Goal: Transaction & Acquisition: Purchase product/service

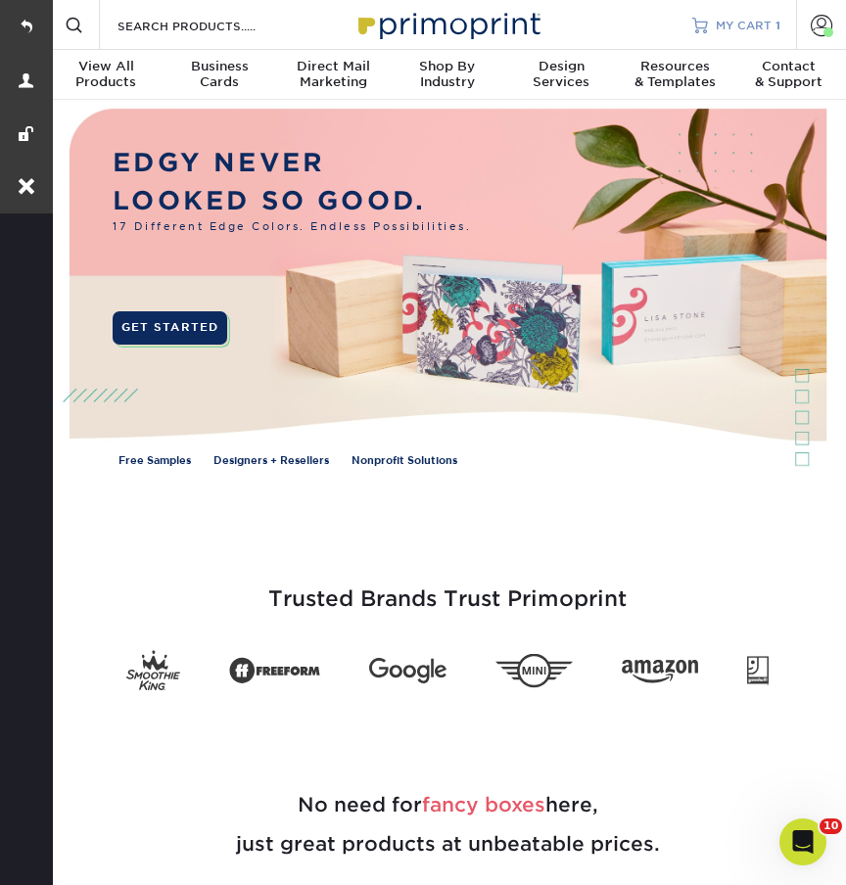
click at [728, 21] on span "MY CART" at bounding box center [744, 25] width 56 height 17
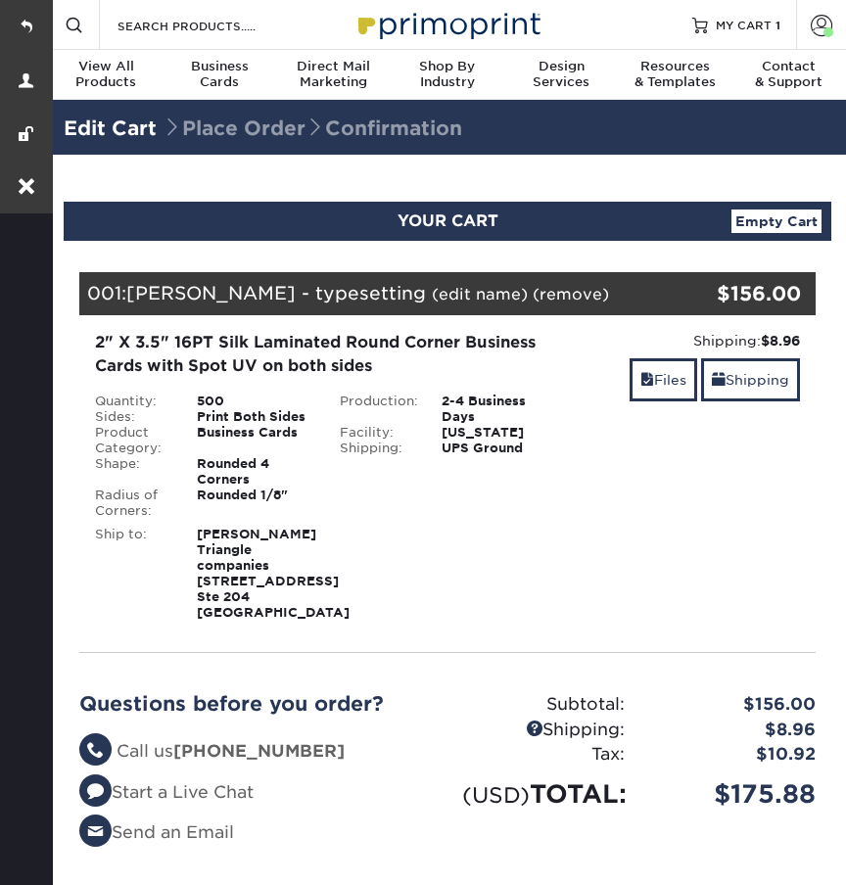
select select "224328"
click at [744, 388] on link "Shipping" at bounding box center [750, 380] width 99 height 42
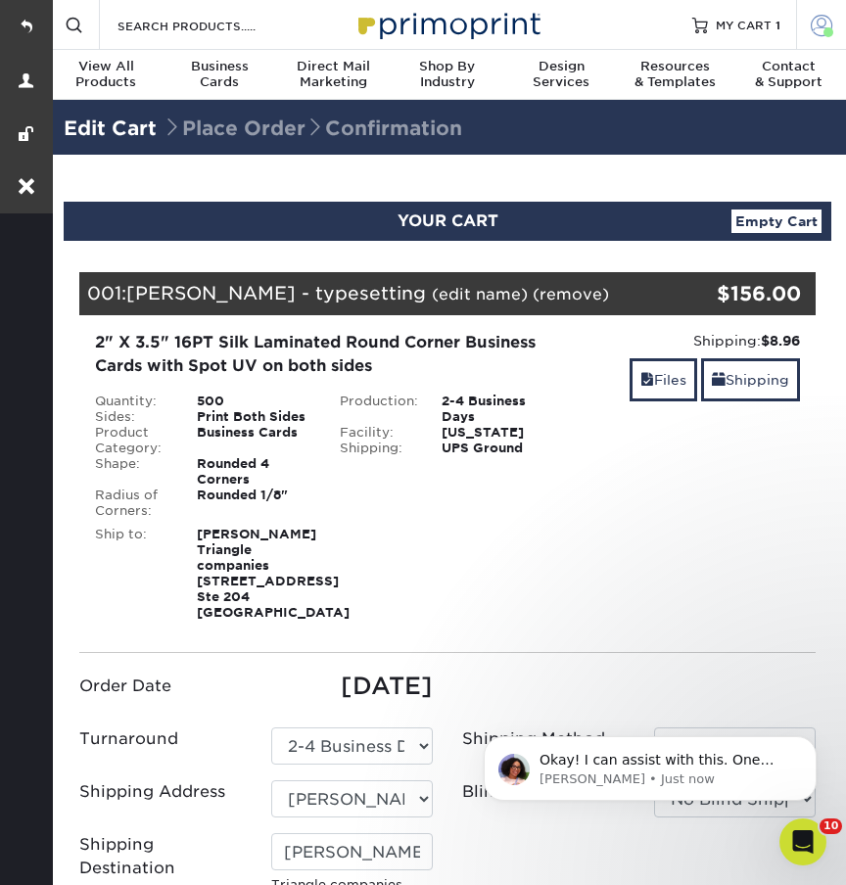
click at [818, 16] on span at bounding box center [822, 25] width 22 height 22
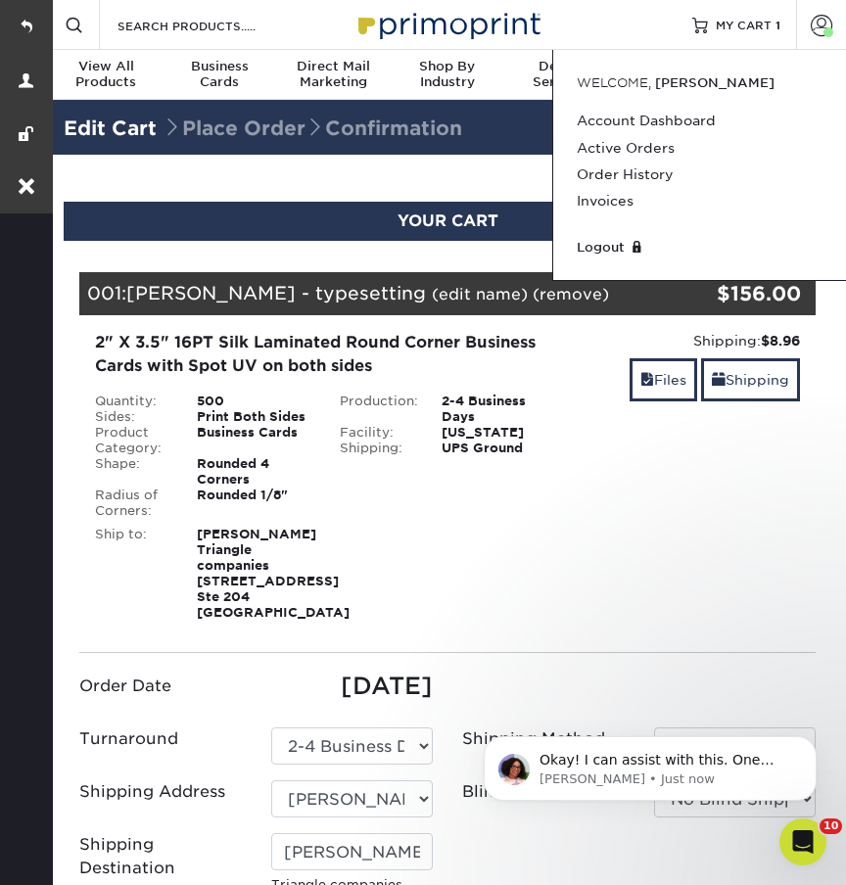
click at [390, 550] on div "Blind Ship:" at bounding box center [447, 570] width 245 height 102
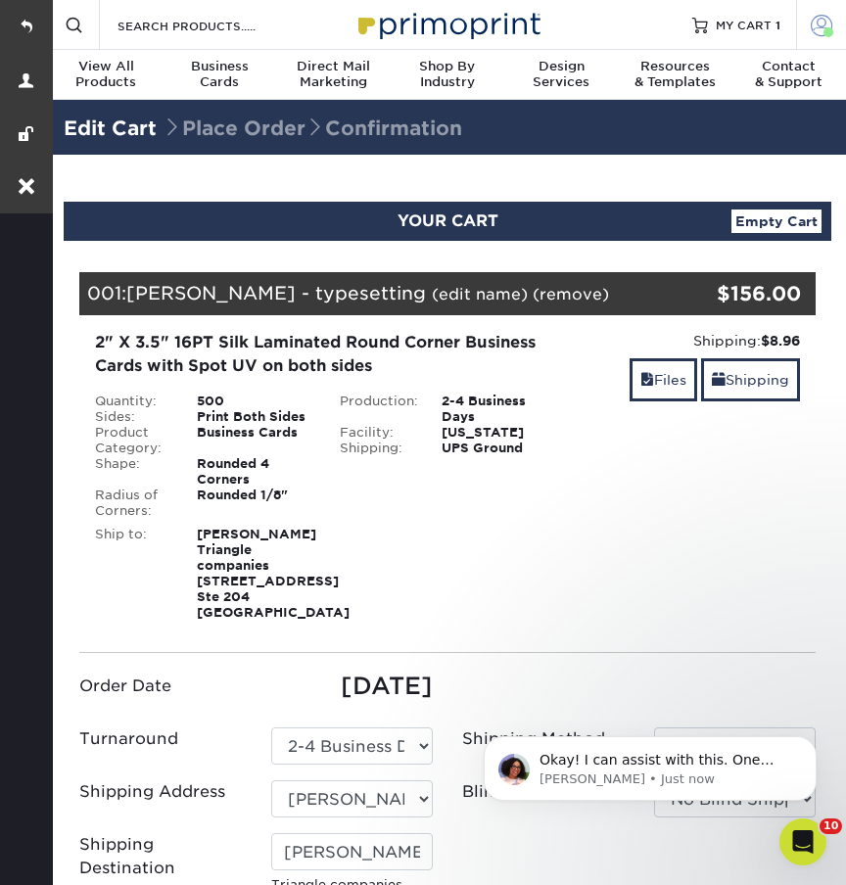
click at [822, 27] on span at bounding box center [822, 25] width 22 height 22
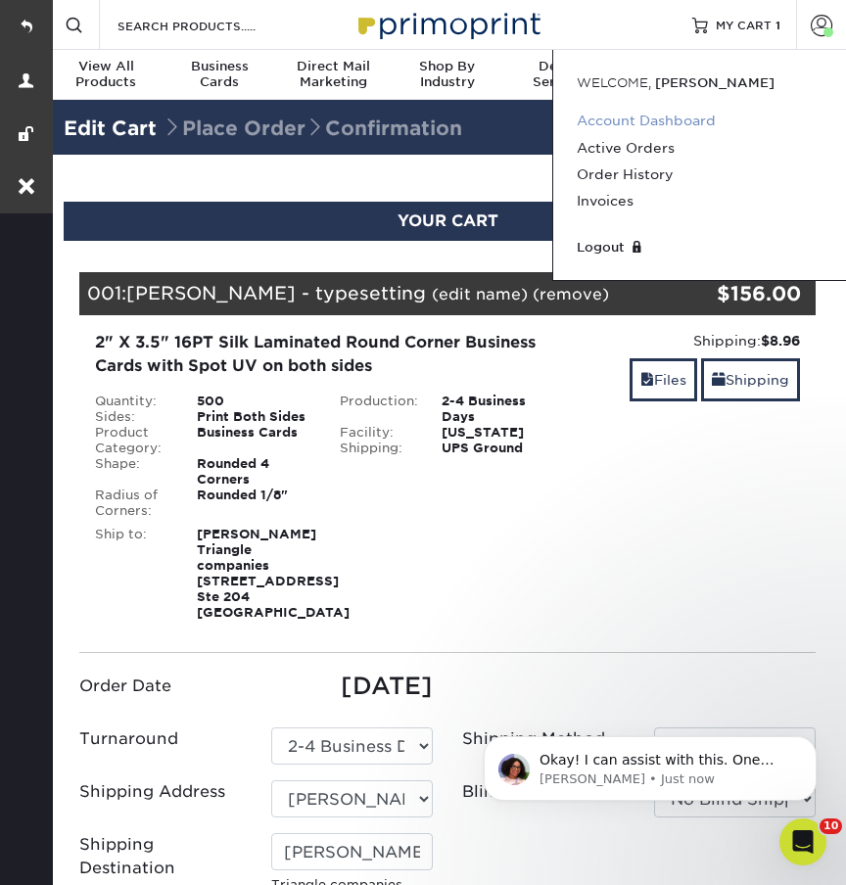
click at [618, 120] on link "Account Dashboard" at bounding box center [700, 121] width 246 height 26
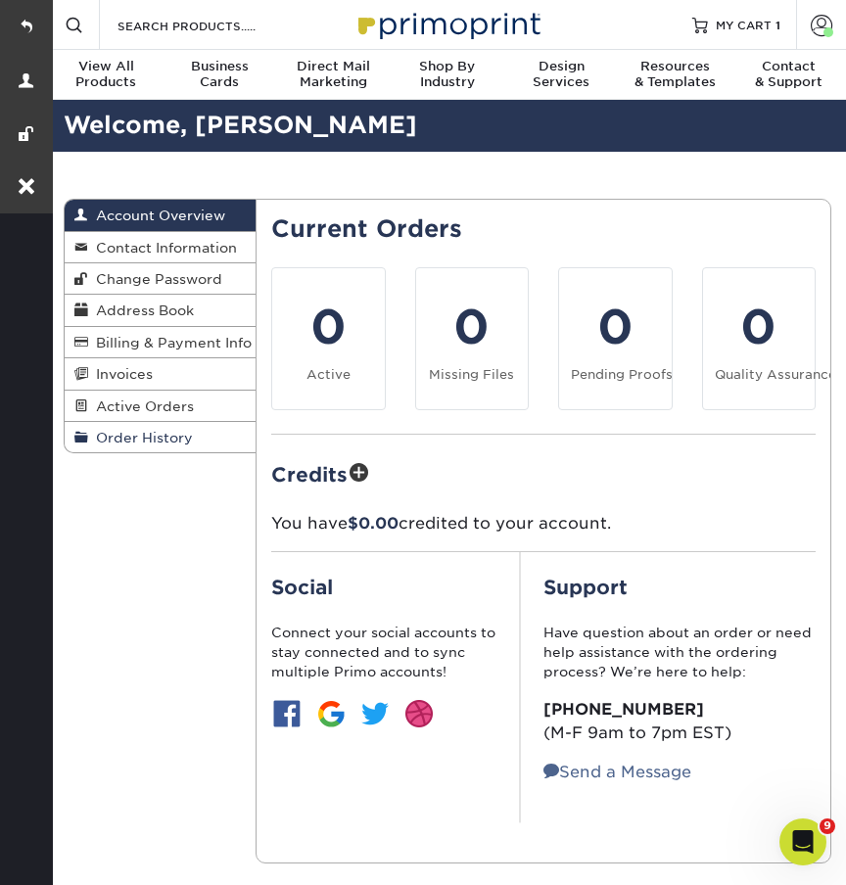
click at [128, 431] on span "Order History" at bounding box center [140, 438] width 105 height 16
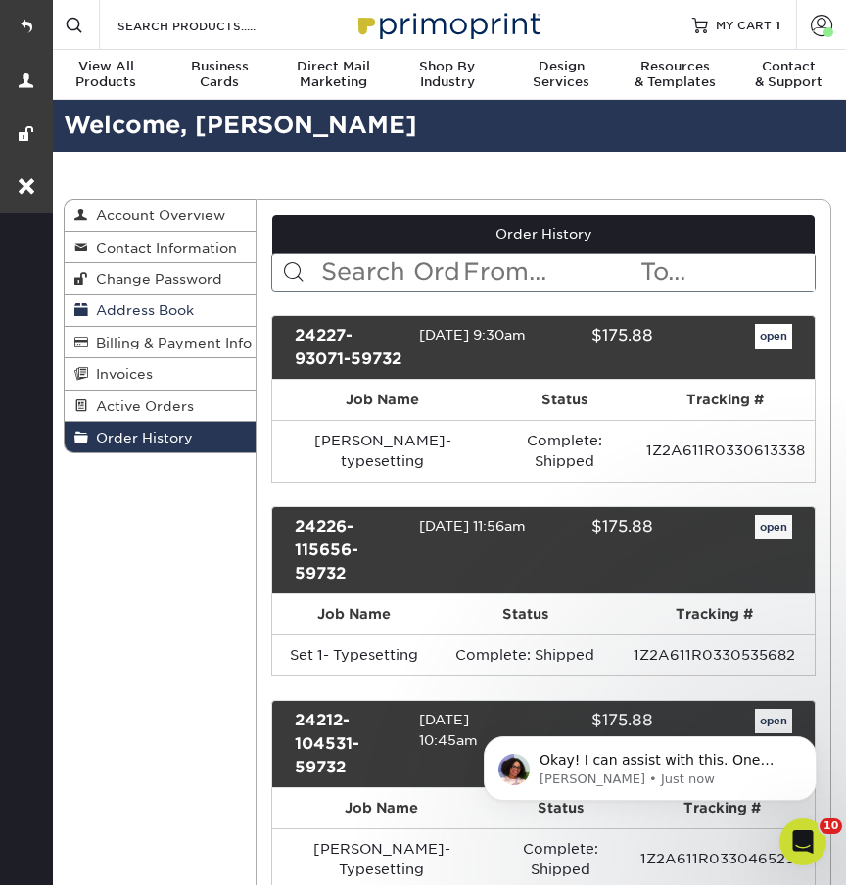
click at [143, 308] on span "Address Book" at bounding box center [141, 311] width 106 height 16
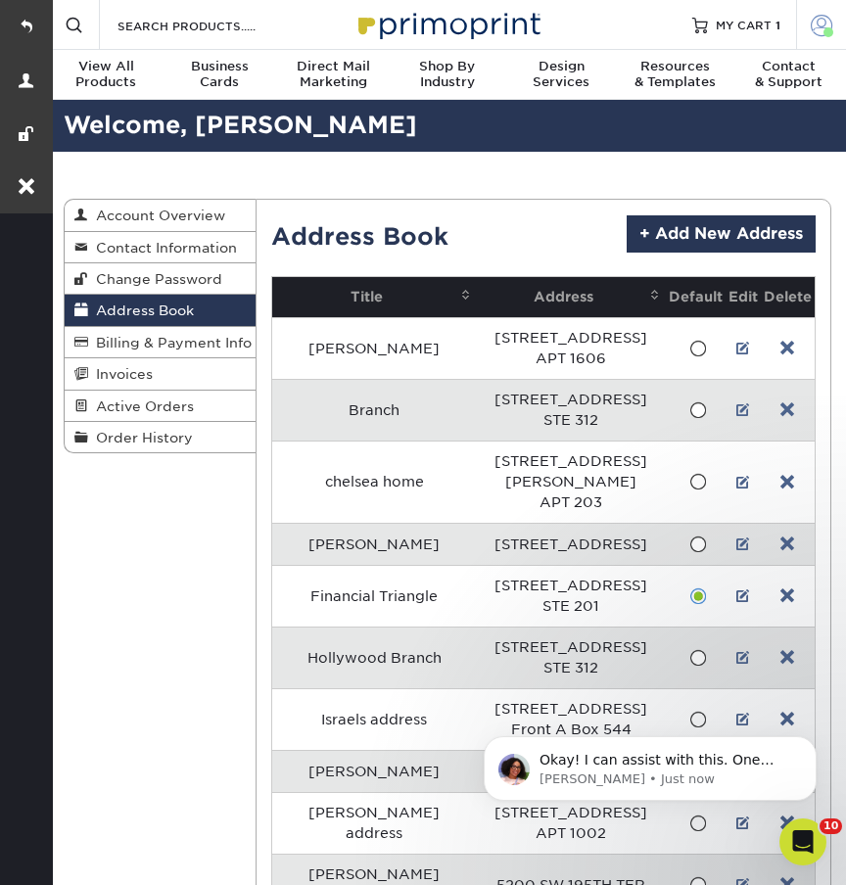
click at [813, 24] on span at bounding box center [822, 25] width 22 height 22
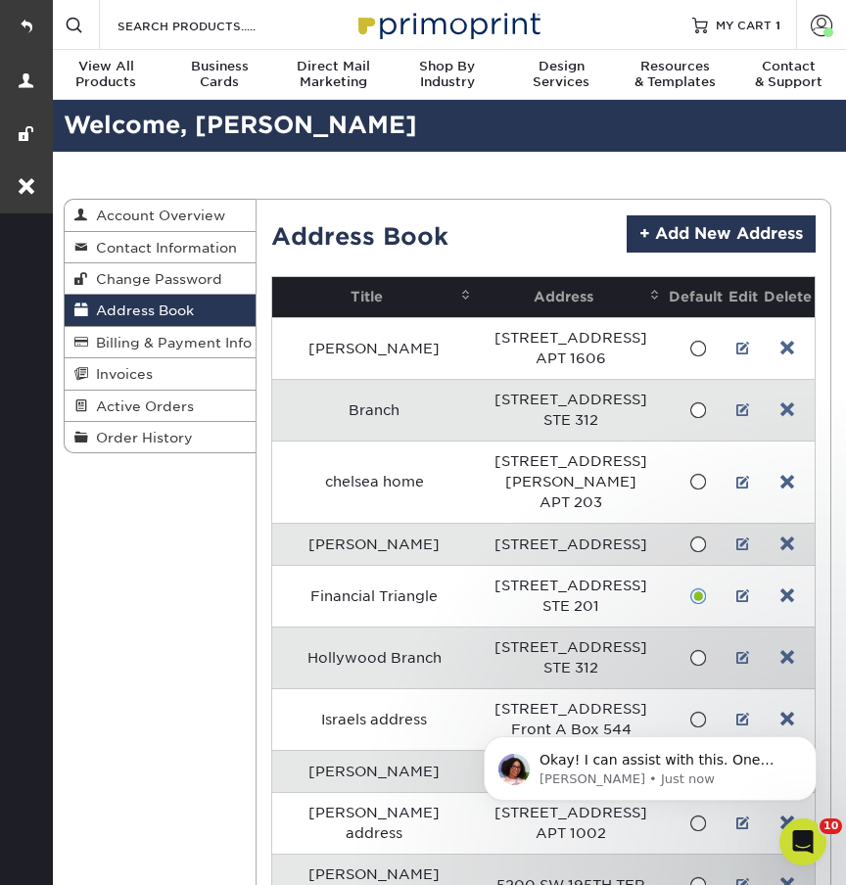
click at [810, 38] on link "Account" at bounding box center [821, 25] width 50 height 50
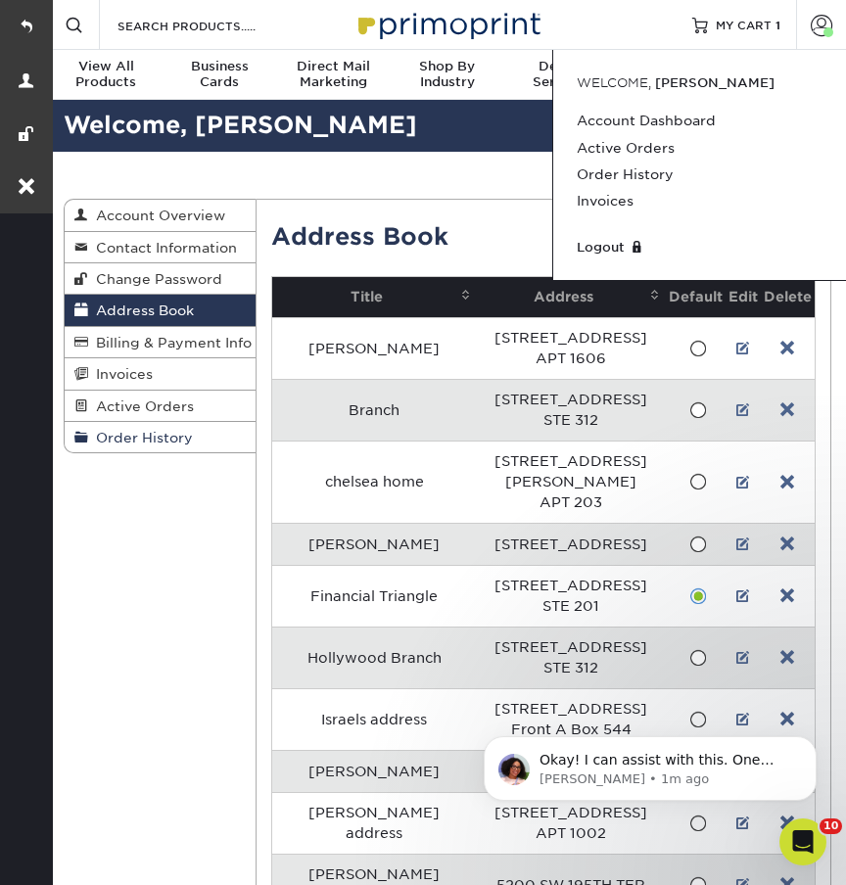
click at [132, 437] on span "Order History" at bounding box center [140, 438] width 105 height 16
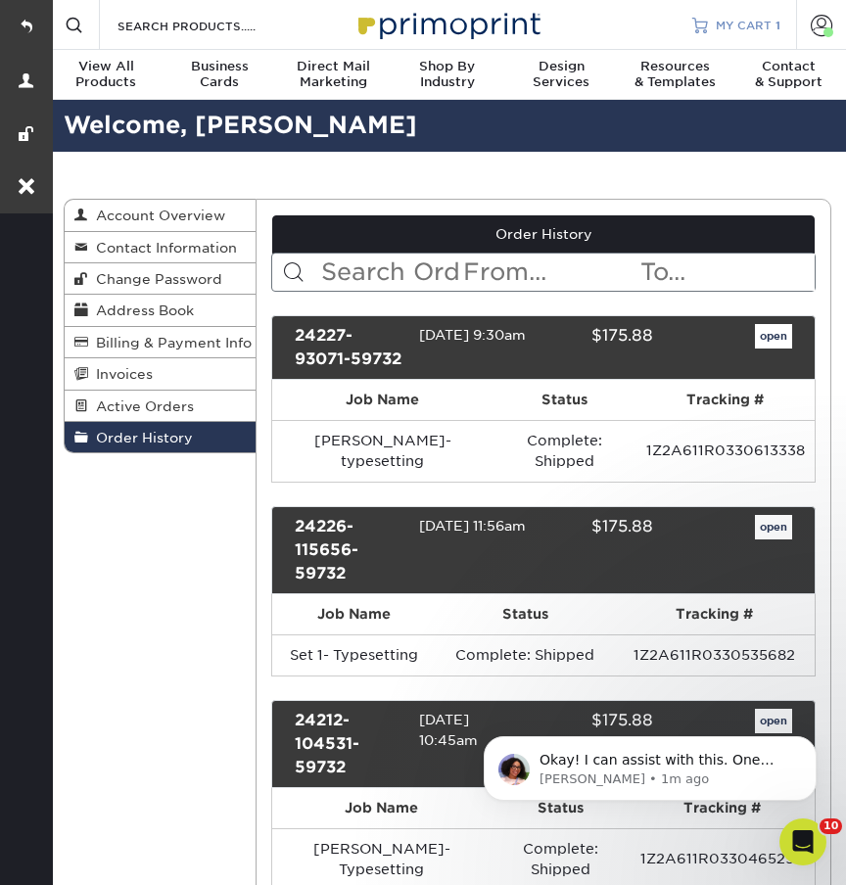
click at [742, 25] on span "MY CART" at bounding box center [744, 25] width 56 height 17
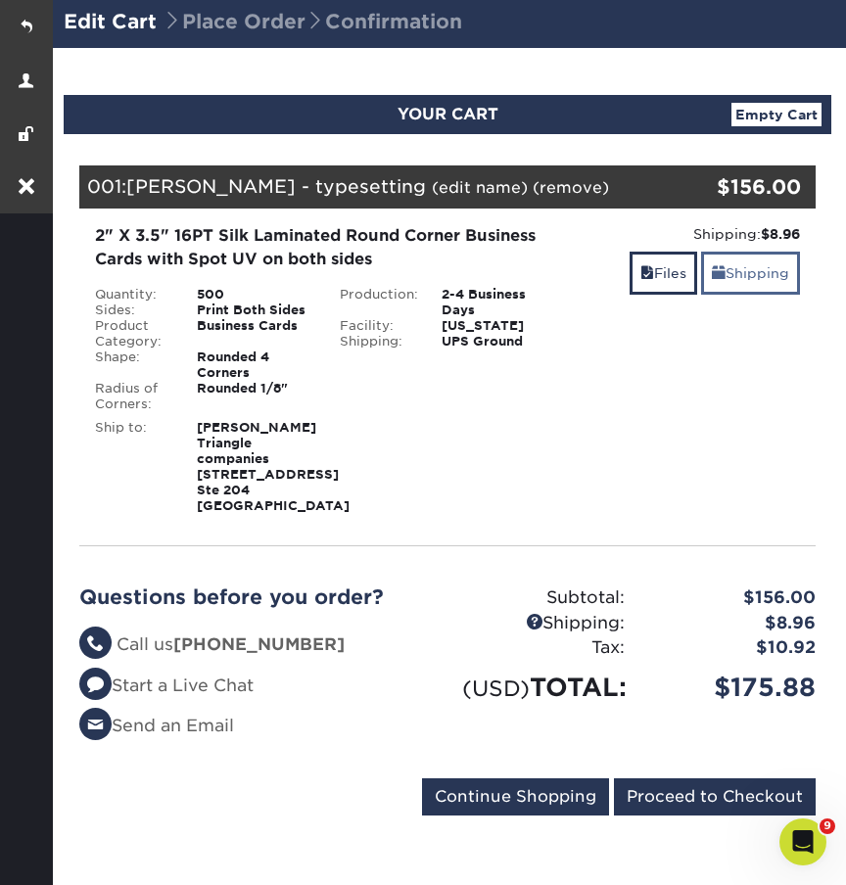
click at [747, 282] on link "Shipping" at bounding box center [750, 273] width 99 height 42
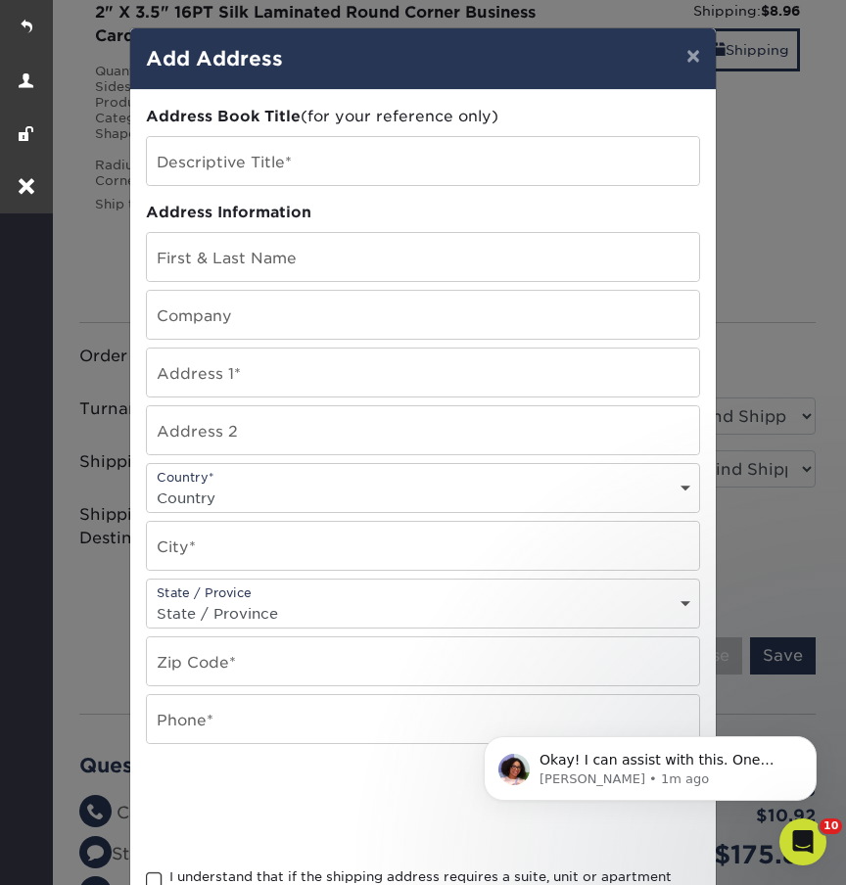
click at [804, 229] on div "× Add Address Address Book Title (for your reference only) Descriptive Title* A…" at bounding box center [423, 442] width 846 height 885
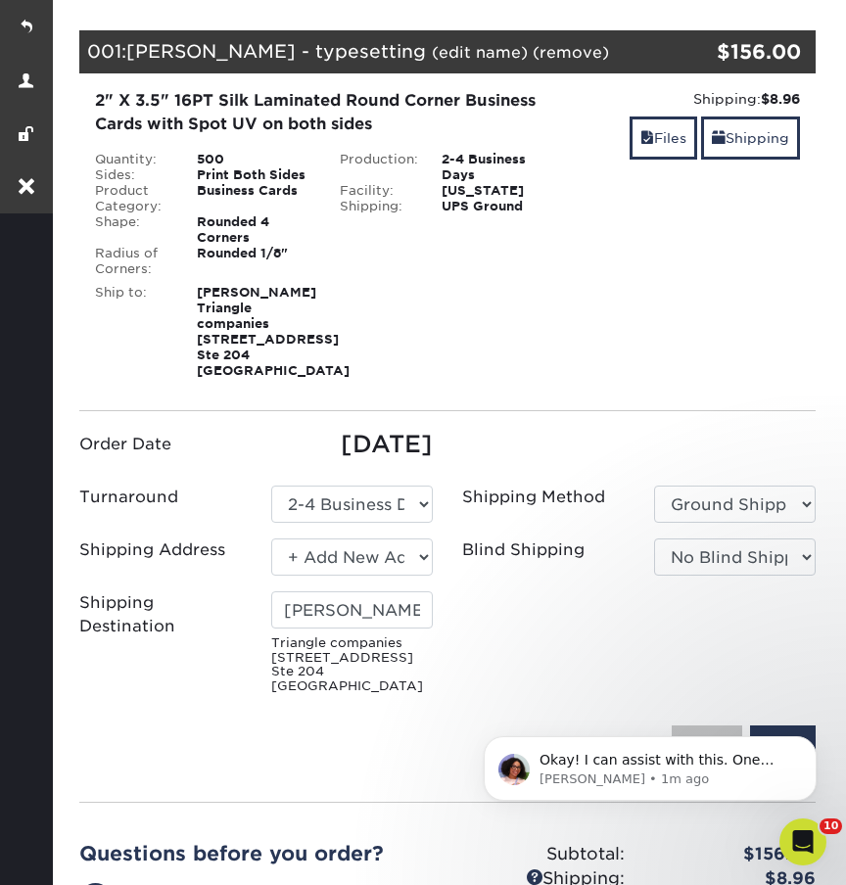
scroll to position [241, 0]
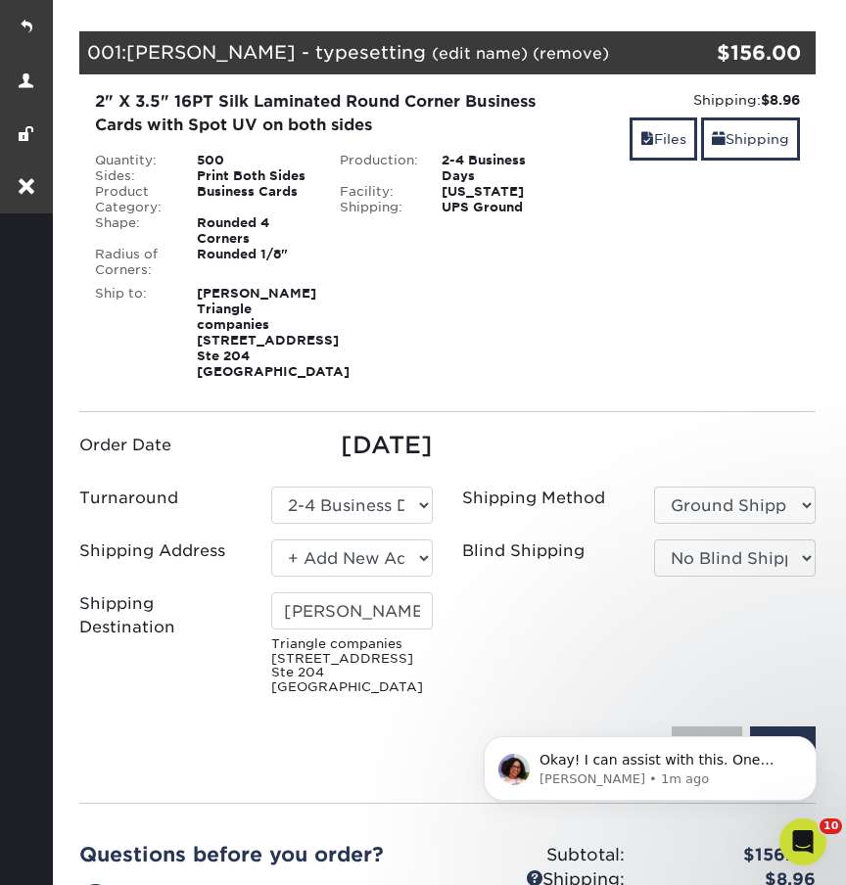
drag, startPoint x: 198, startPoint y: 296, endPoint x: 292, endPoint y: 322, distance: 97.7
click at [292, 322] on div "Daniel Ettedgui Triangle companies 1205 Lincoln Rd Ste 204 Miami Beach, FL 33139" at bounding box center [253, 333] width 143 height 94
copy strong "Daniel Ettedgui Triangle companies"
select select "newaddress"
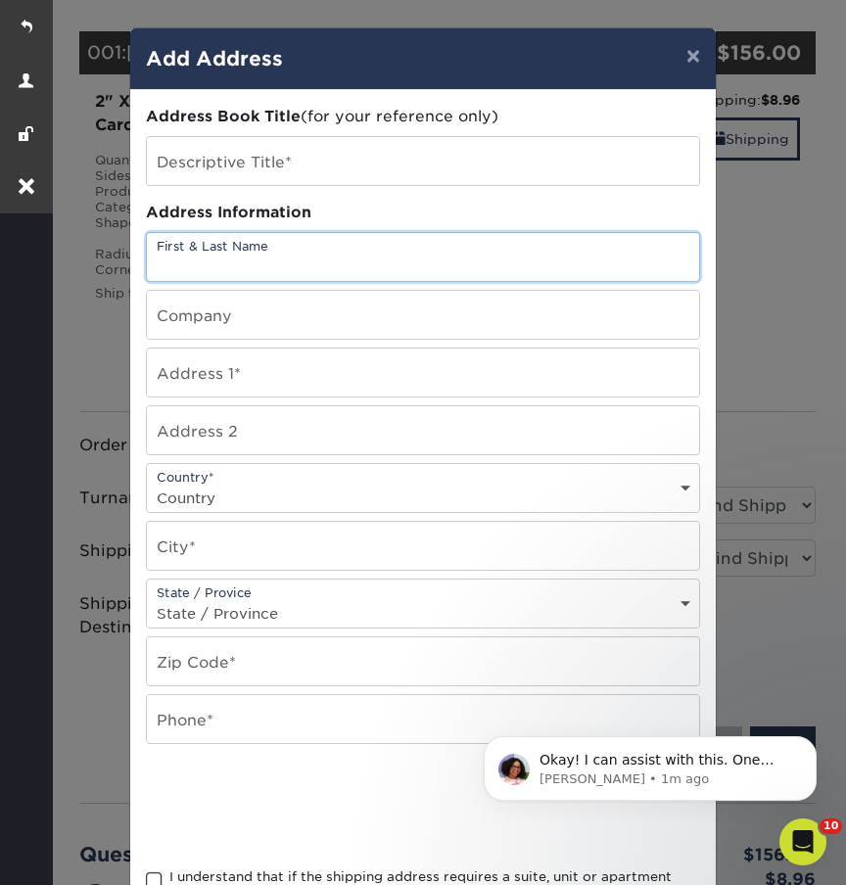
paste input "Daniel Ettedgui Triangle companies"
drag, startPoint x: 275, startPoint y: 261, endPoint x: 427, endPoint y: 263, distance: 151.9
click at [427, 263] on input "Daniel Ettedgui Triangle companies" at bounding box center [423, 257] width 552 height 48
type input "[PERSON_NAME]"
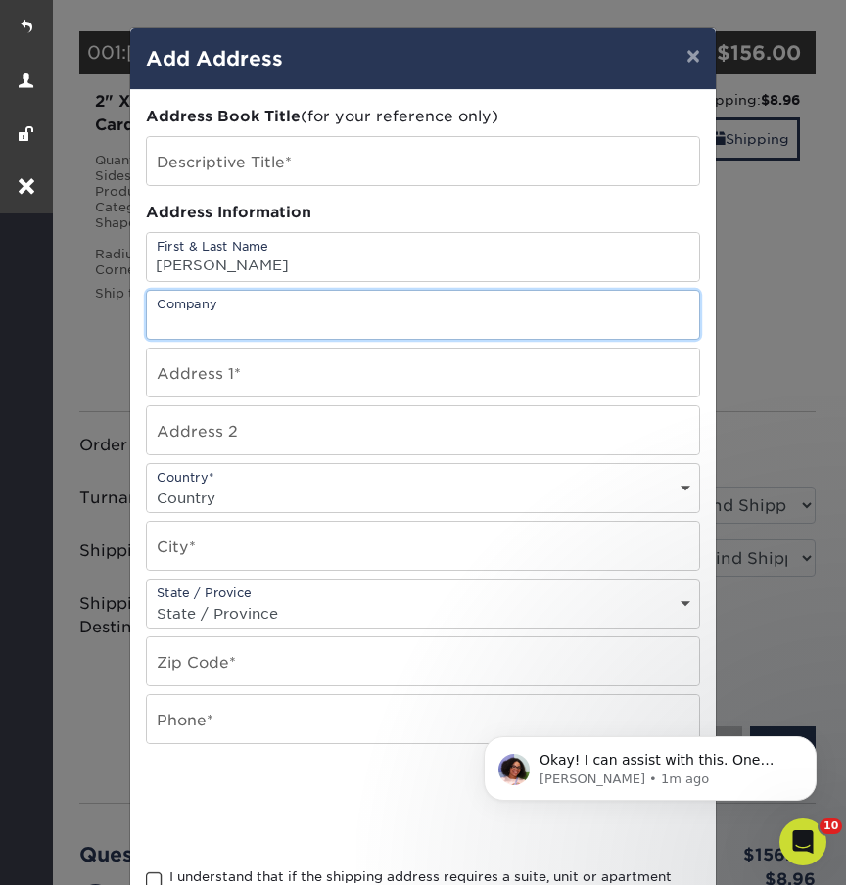
paste input "Triangle companies"
click at [229, 320] on input "Triangle companies" at bounding box center [423, 315] width 552 height 48
type input "Triangle Companies"
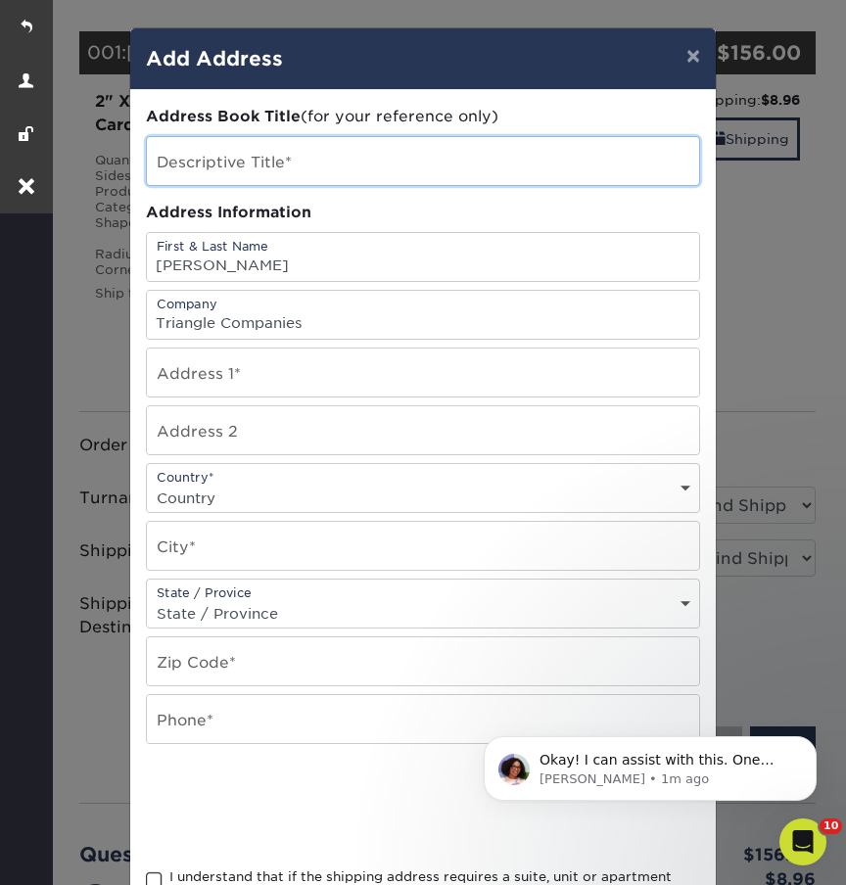
click at [208, 167] on input "text" at bounding box center [423, 161] width 552 height 48
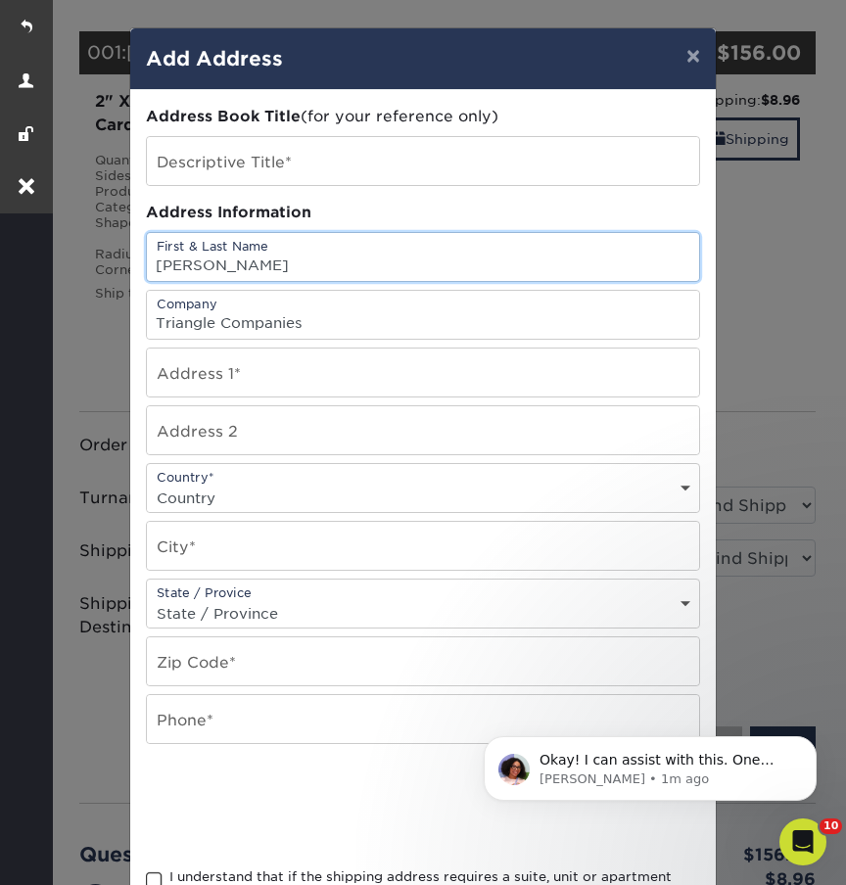
drag, startPoint x: 278, startPoint y: 267, endPoint x: 152, endPoint y: 267, distance: 126.4
click at [152, 267] on input "[PERSON_NAME]" at bounding box center [423, 257] width 552 height 48
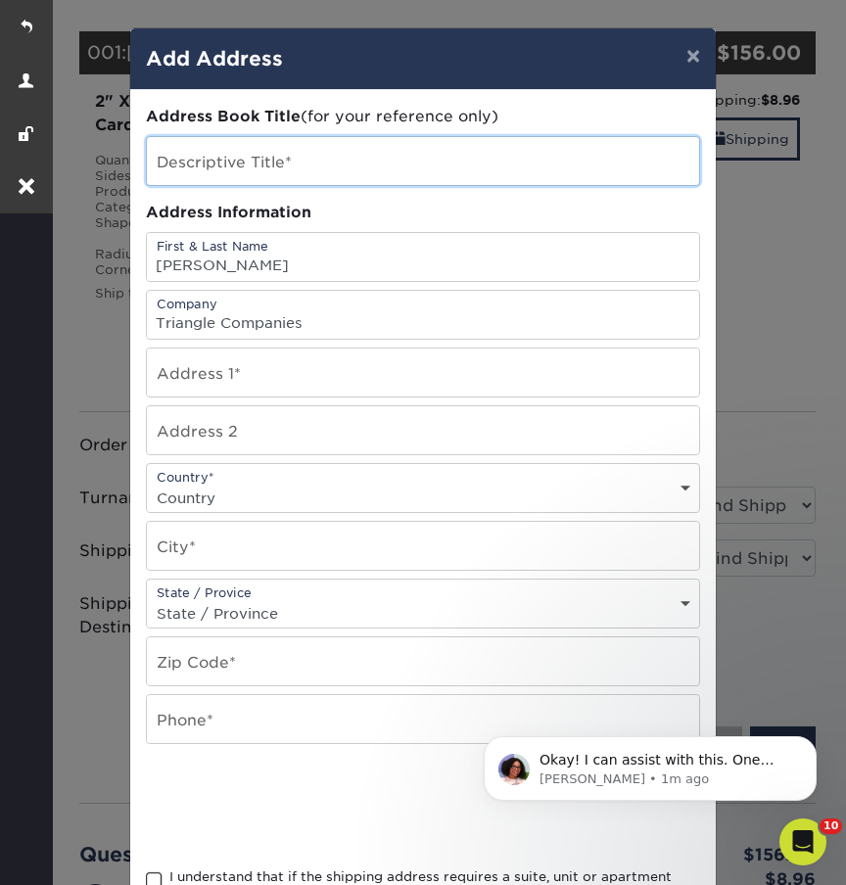
click at [196, 171] on input "text" at bounding box center [423, 161] width 552 height 48
paste input "[PERSON_NAME]"
type input "[PERSON_NAME]"
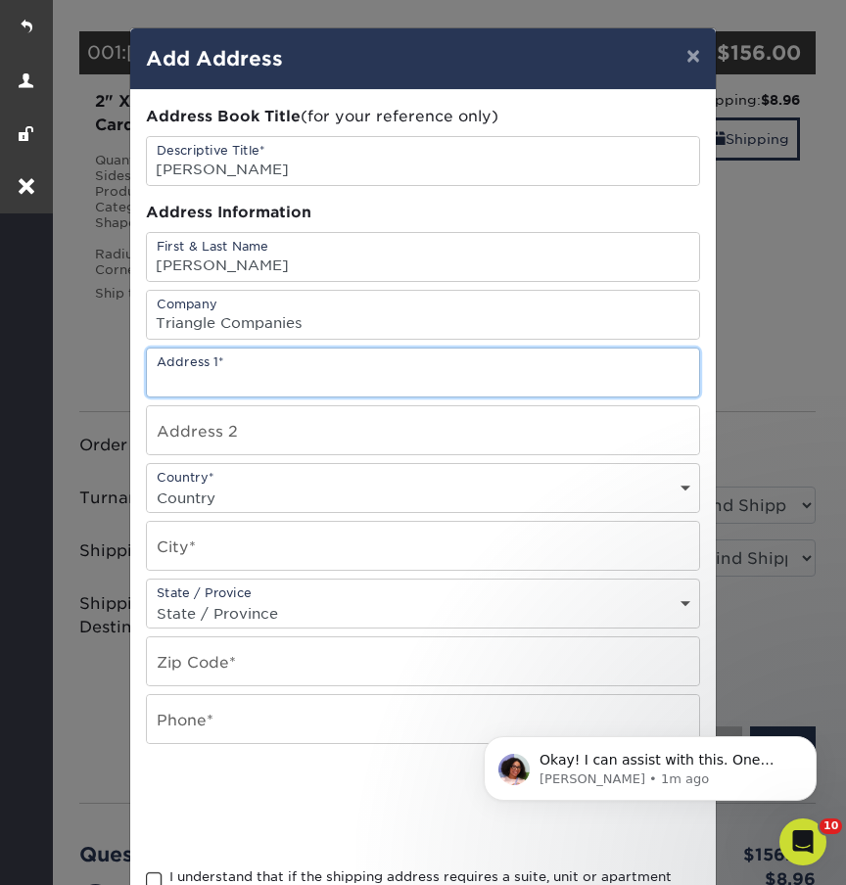
paste input "1270 SW 8th Street,"
type input "1270 SW 8th Street"
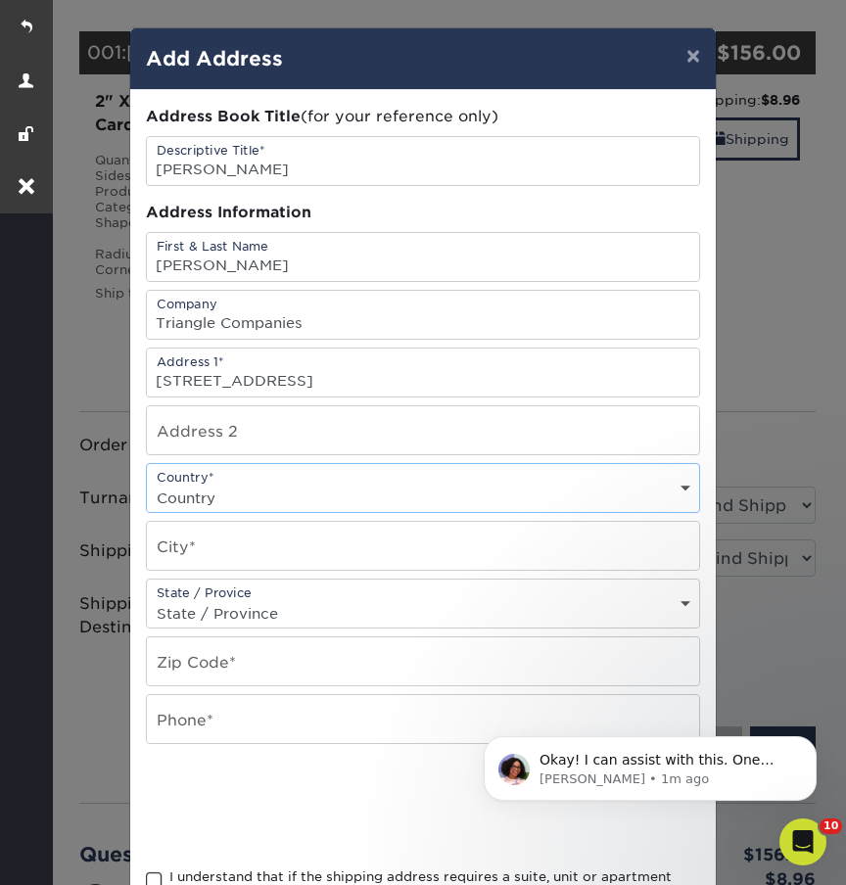
select select "US"
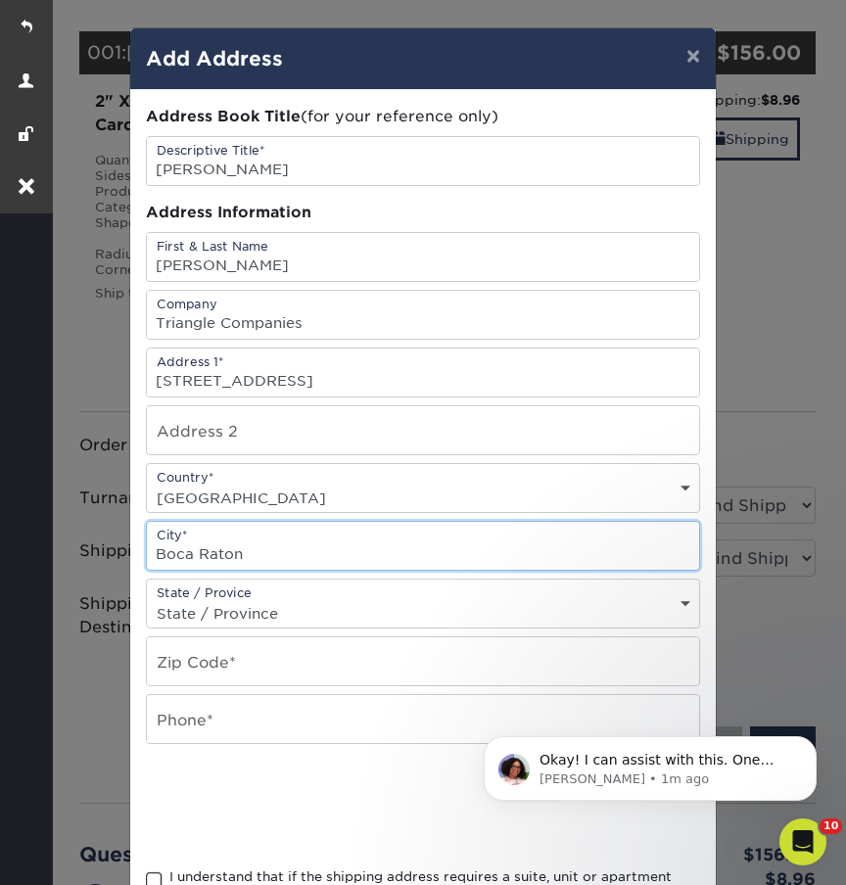
type input "Boca Raton"
select select "FL"
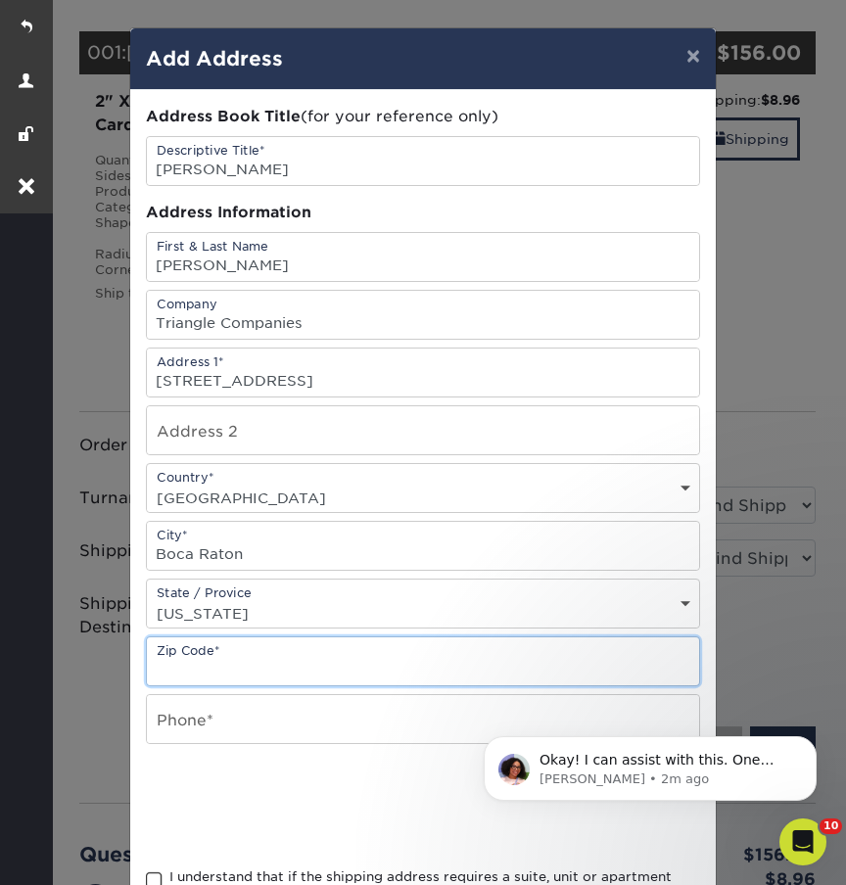
paste input "33486"
type input "33486"
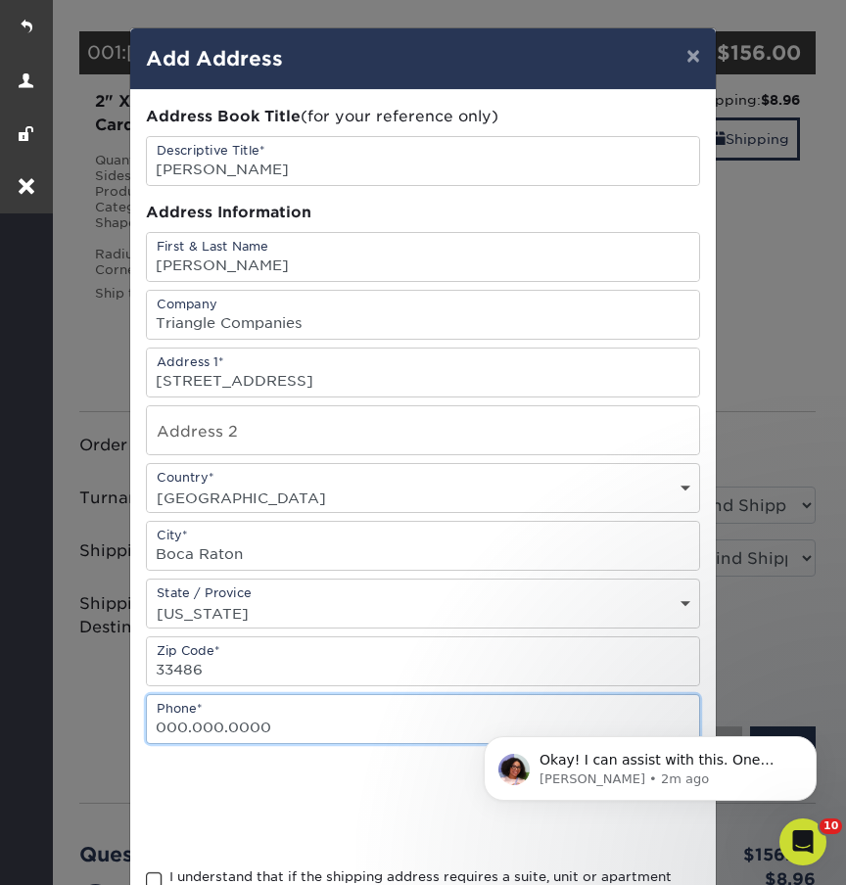
type input "000.000.0000"
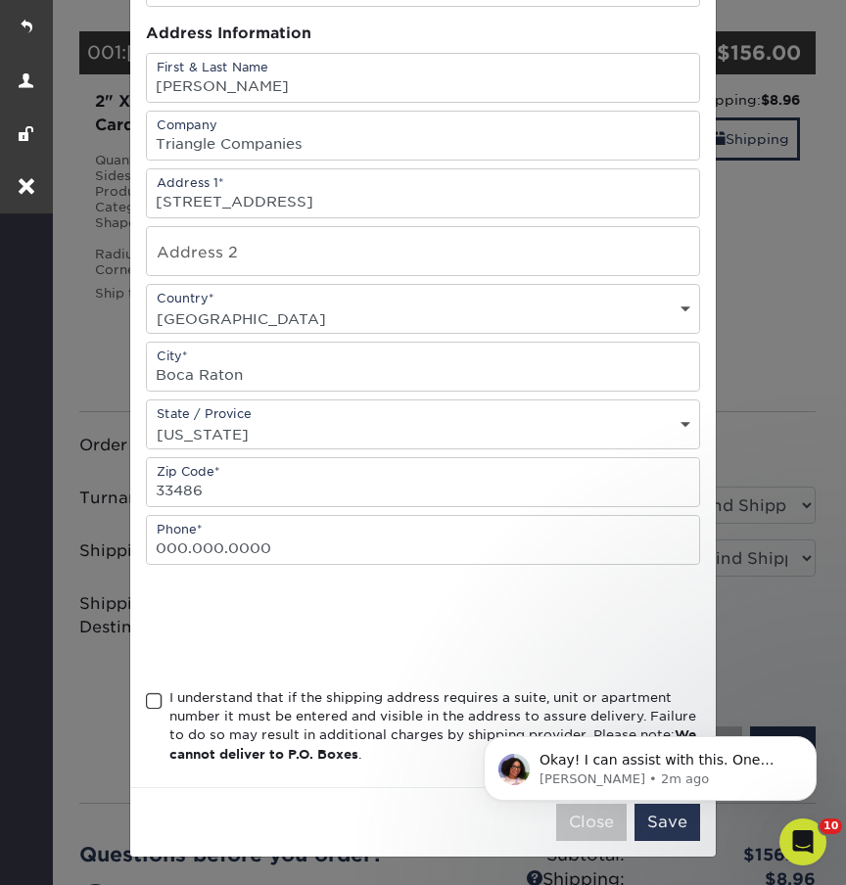
scroll to position [184, 0]
click at [152, 700] on span at bounding box center [154, 702] width 17 height 19
click at [0, 0] on input "I understand that if the shipping address requires a suite, unit or apartment n…" at bounding box center [0, 0] width 0 height 0
click at [680, 827] on html "Okay! I can assist with this. One moment while I take a look at this for you. A…" at bounding box center [651, 763] width 392 height 137
click at [808, 740] on icon "Dismiss notification" at bounding box center [811, 742] width 11 height 11
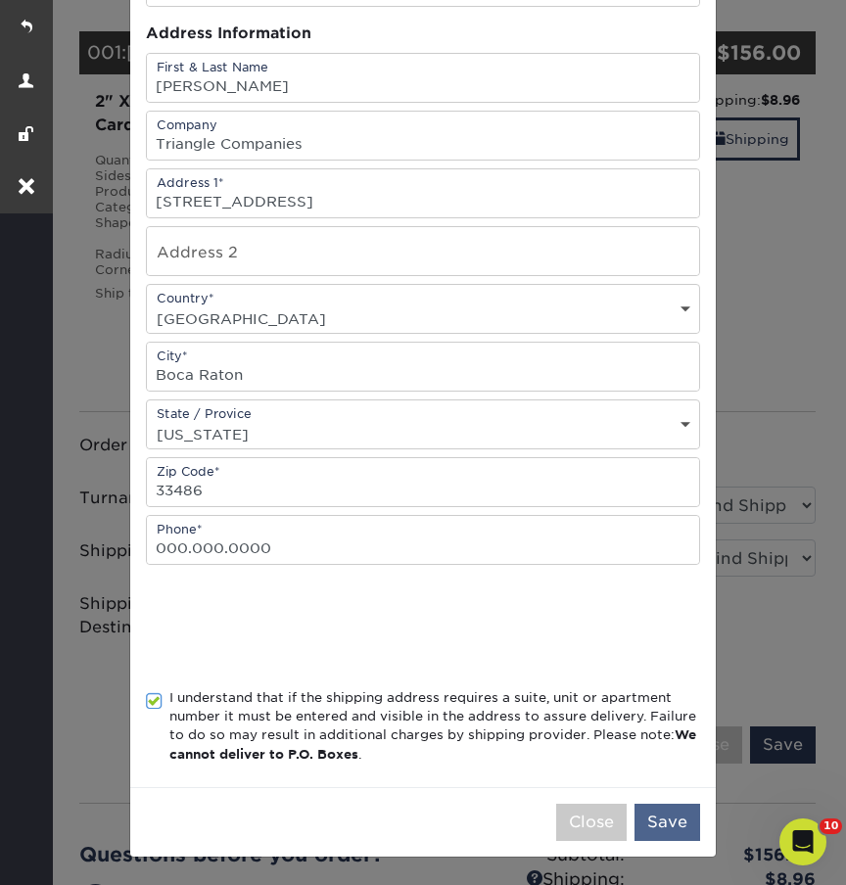
click at [668, 822] on button "Save" at bounding box center [668, 822] width 66 height 37
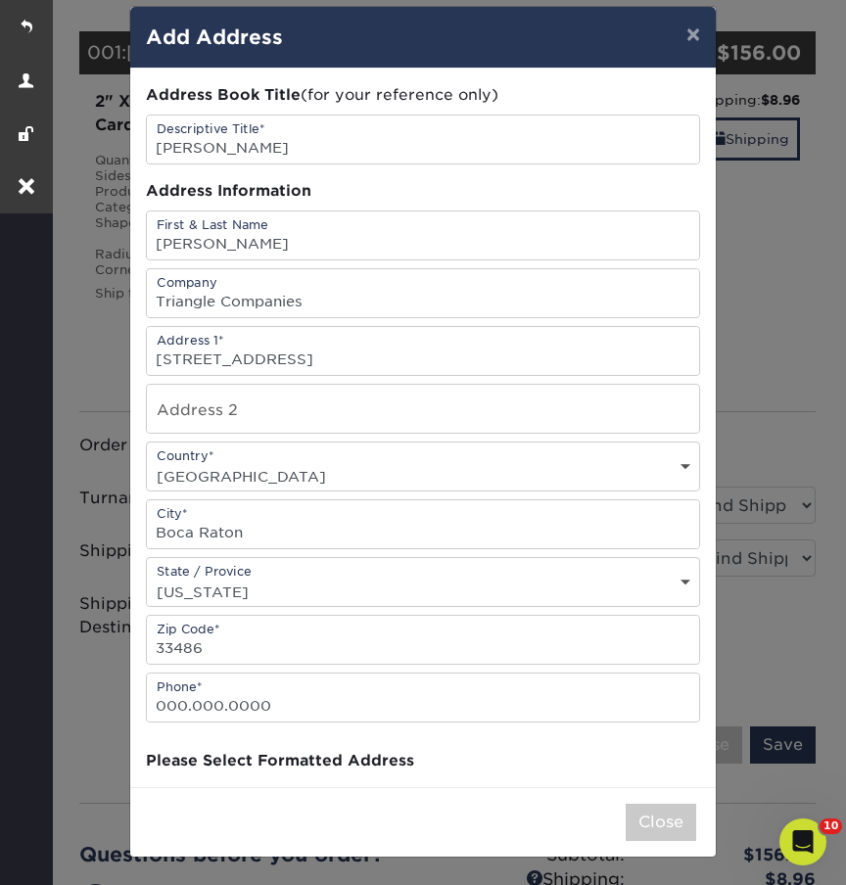
scroll to position [0, 0]
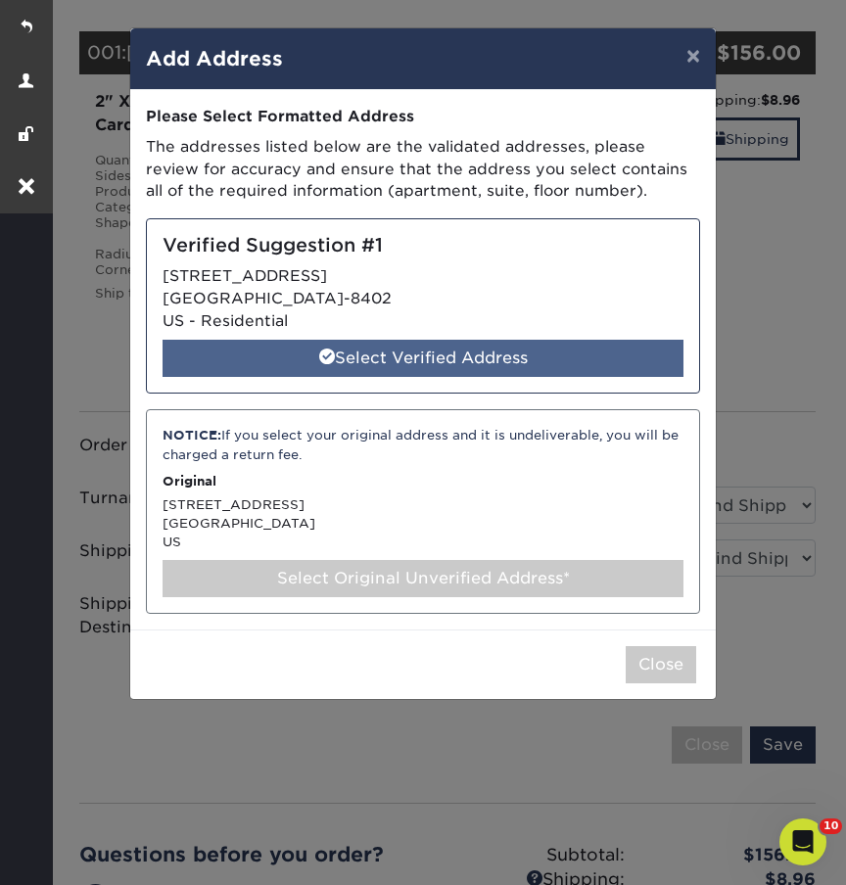
click at [359, 342] on div "Select Verified Address" at bounding box center [423, 358] width 521 height 37
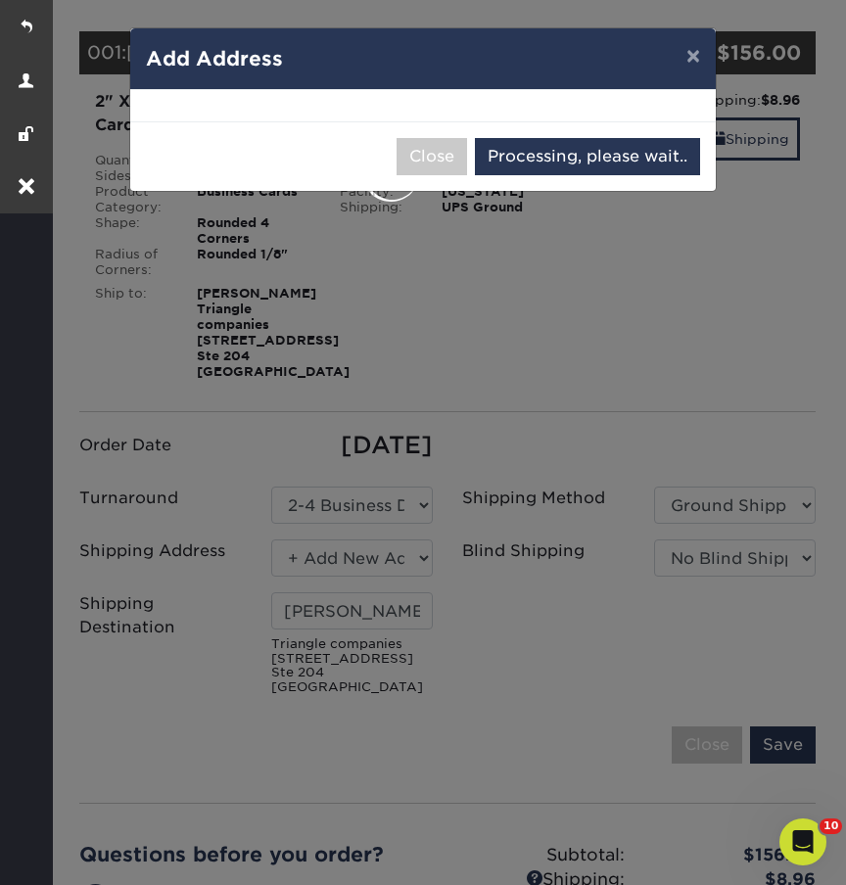
select select "286302"
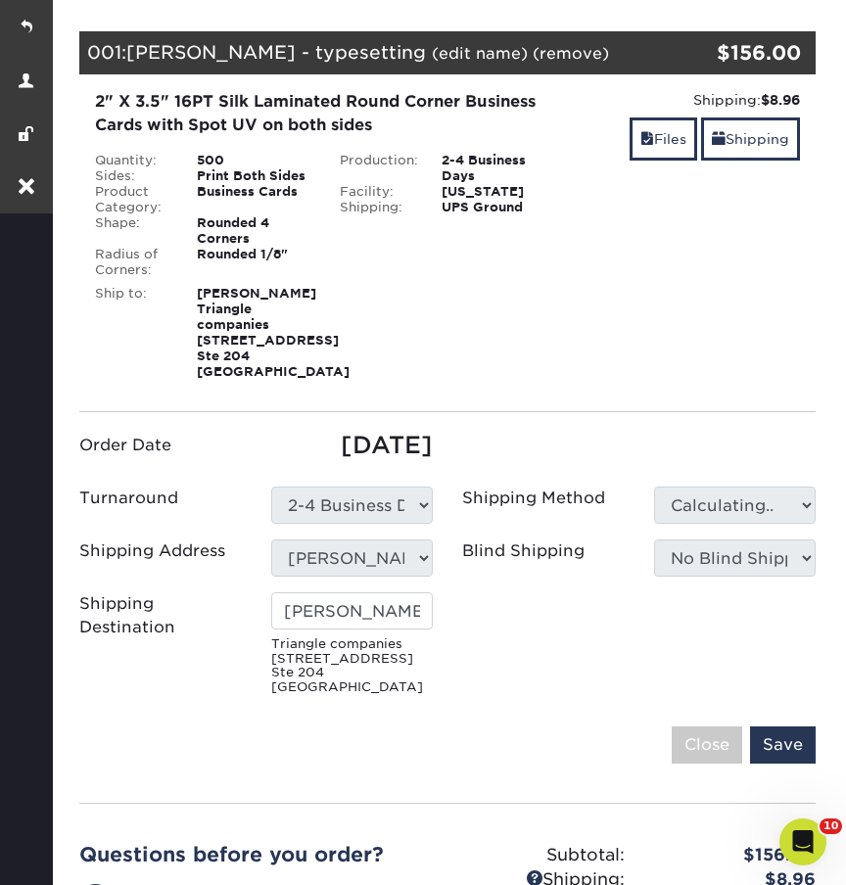
type input "[PERSON_NAME]"
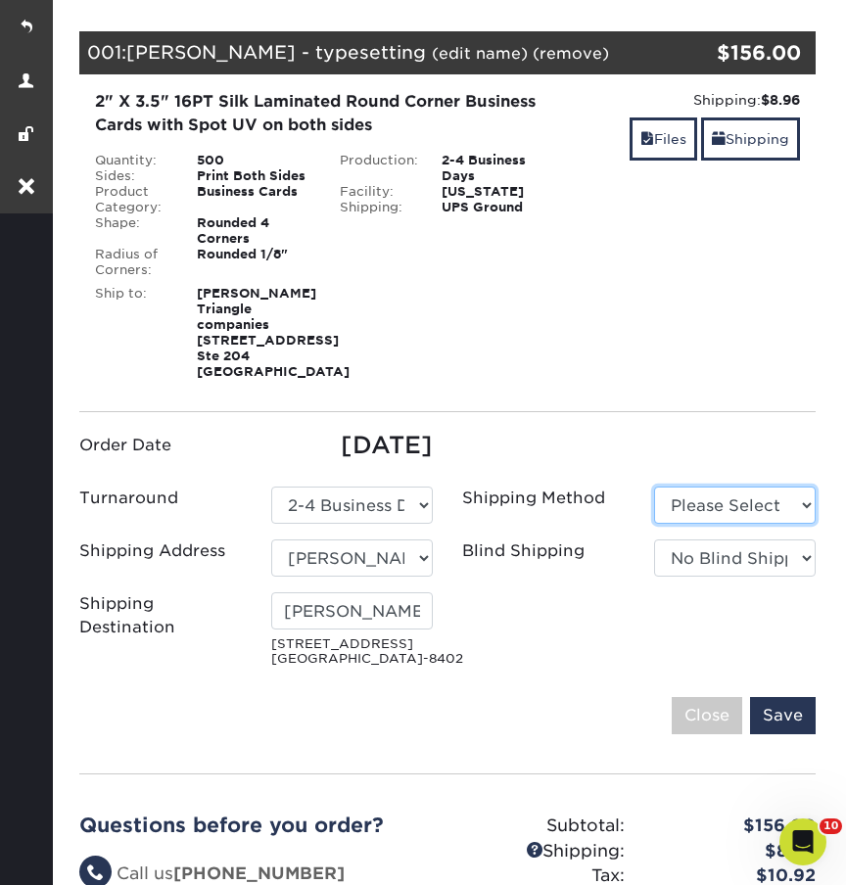
select select "03"
click at [782, 735] on input "Save" at bounding box center [783, 715] width 66 height 37
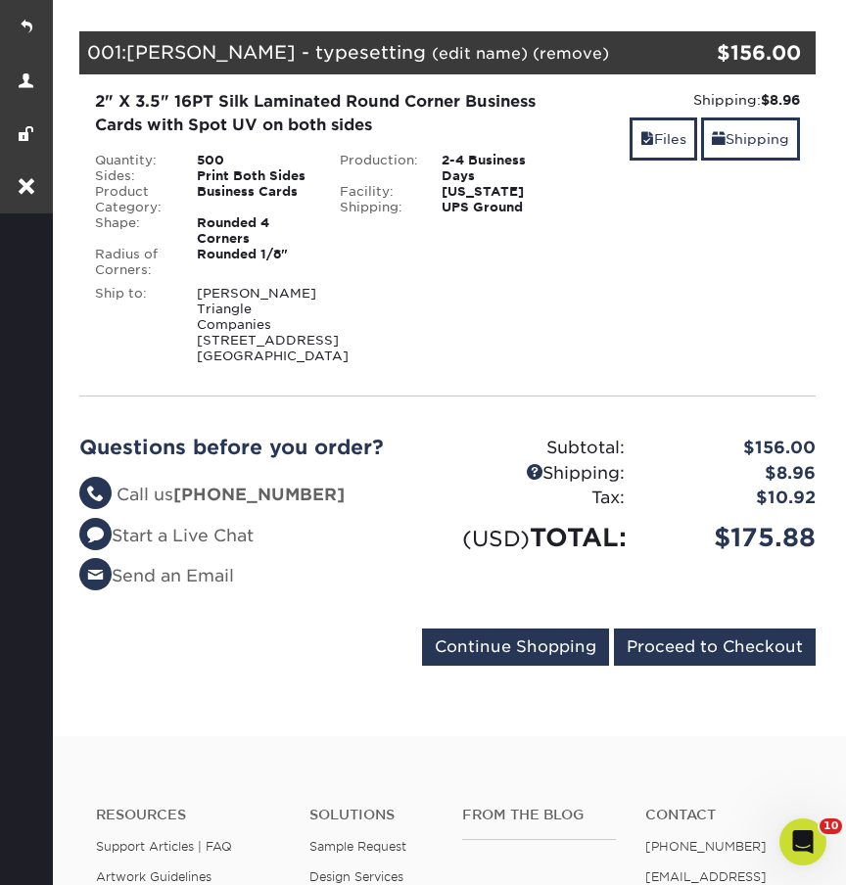
click at [204, 286] on div "Daniel Ettedgui Triangle Companies 1270 Sw 8th St Boca Raton, FL 33486" at bounding box center [253, 325] width 143 height 78
drag, startPoint x: 198, startPoint y: 290, endPoint x: 258, endPoint y: 376, distance: 104.9
click at [258, 364] on div "Daniel Ettedgui Triangle Companies 1270 Sw 8th St Boca Raton, FL 33486" at bounding box center [253, 325] width 143 height 78
copy div "Daniel Ettedgui Triangle Companies 1270 Sw 8th St Boca Raton, FL 33486"
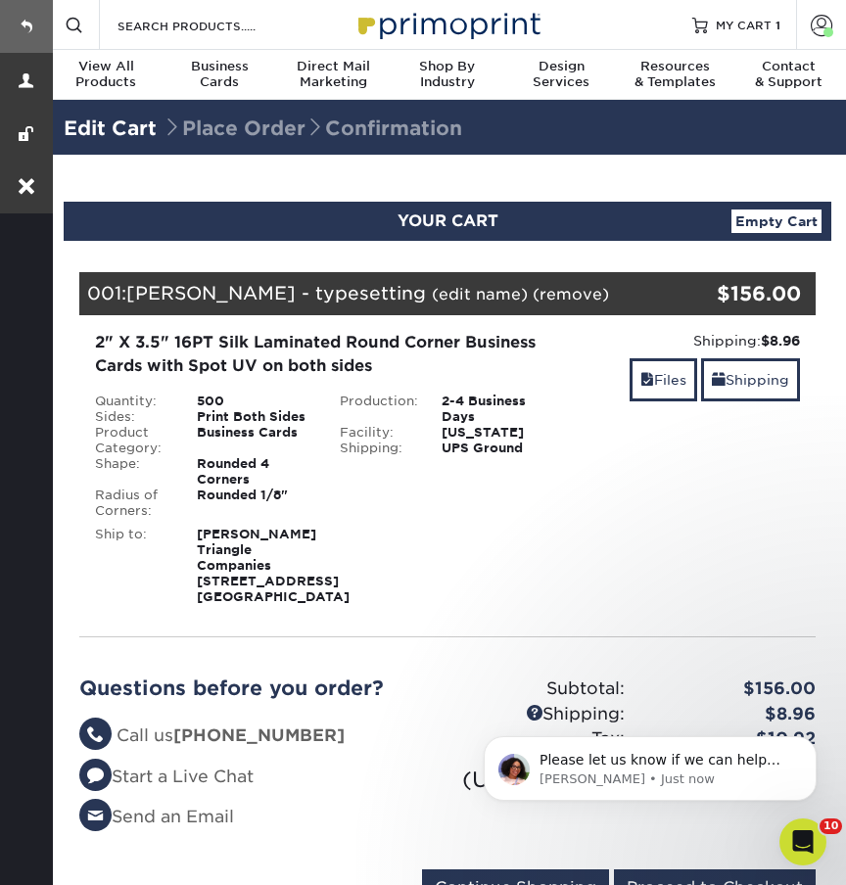
click at [24, 24] on link at bounding box center [26, 26] width 53 height 53
